Goal: Task Accomplishment & Management: Use online tool/utility

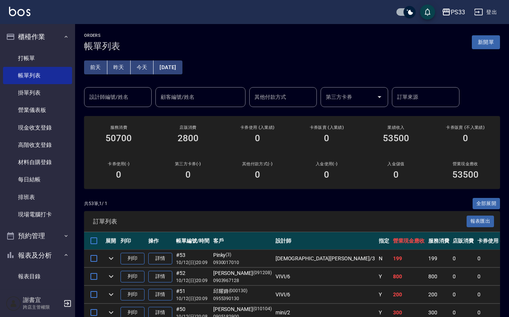
click at [23, 48] on ul "打帳單 帳單列表 掛單列表 營業儀表板 現金收支登錄 高階收支登錄 材料自購登錄 每日結帳 排班表 現場電腦打卡" at bounding box center [37, 137] width 69 height 180
click at [32, 59] on link "打帳單" at bounding box center [37, 58] width 69 height 17
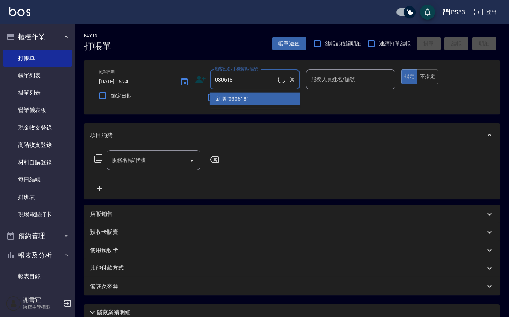
type input "[PERSON_NAME]/0905565661/030618"
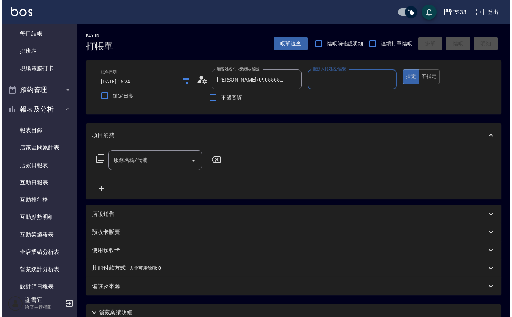
scroll to position [250, 0]
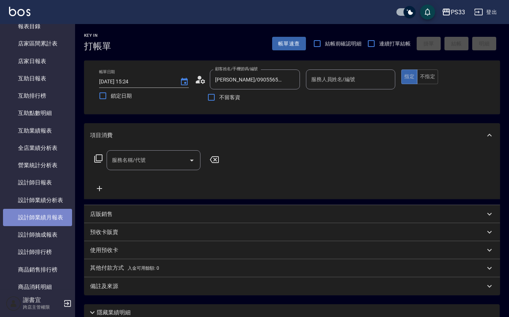
click at [56, 221] on link "設計師業績月報表" at bounding box center [37, 217] width 69 height 17
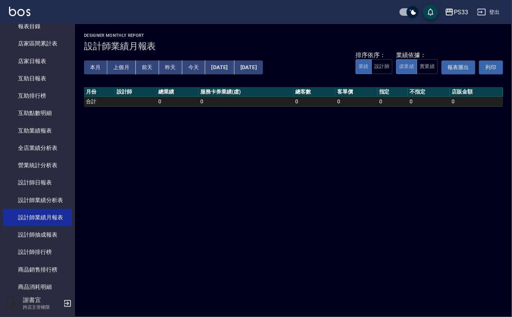
click at [104, 68] on button "本月" at bounding box center [95, 67] width 23 height 14
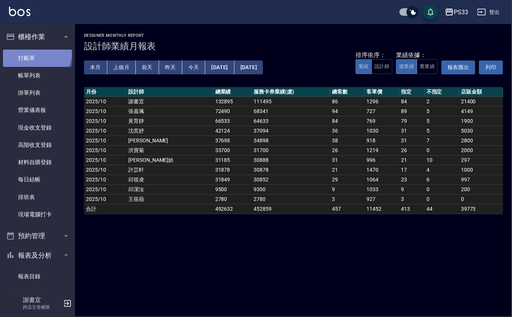
click at [32, 50] on link "打帳單" at bounding box center [37, 58] width 69 height 17
